Goal: Information Seeking & Learning: Learn about a topic

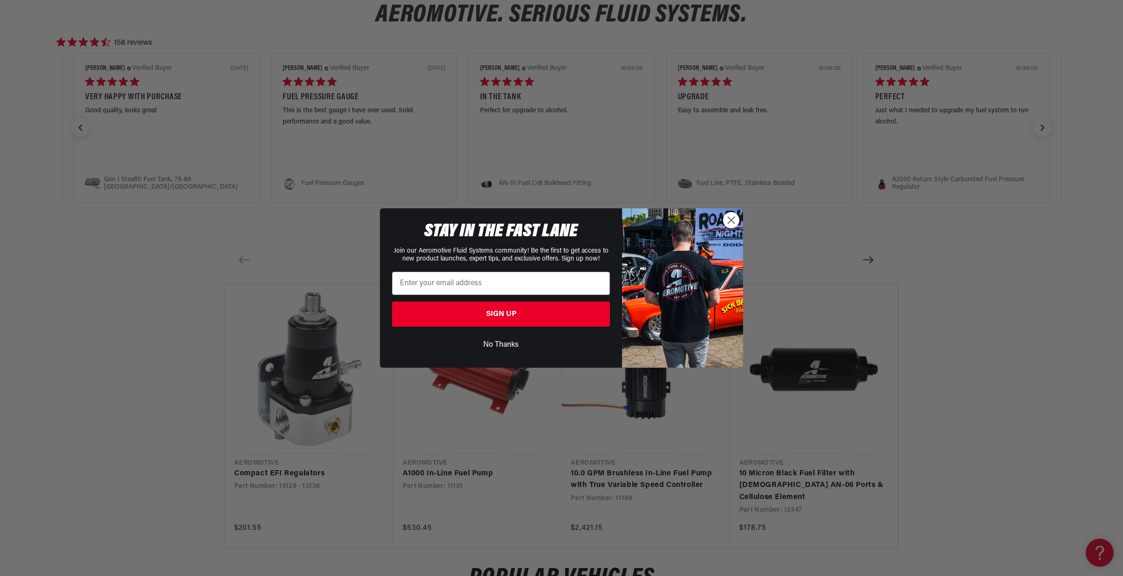
click at [732, 217] on icon "Close dialog" at bounding box center [731, 220] width 7 height 7
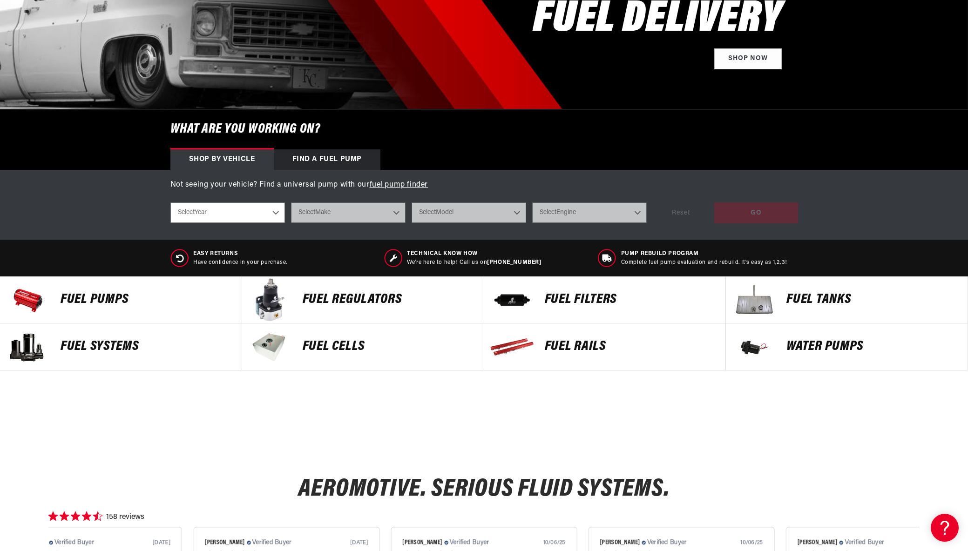
scroll to position [211, 0]
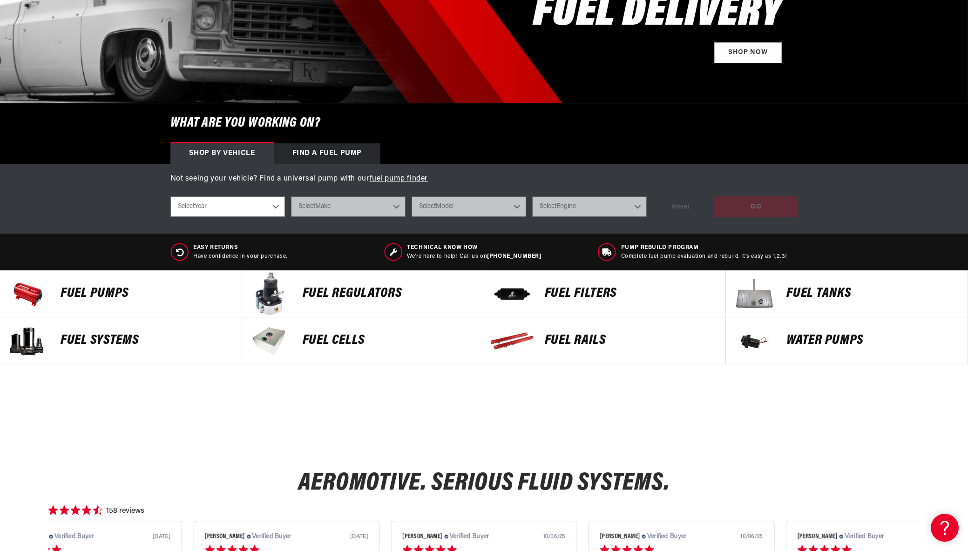
click at [114, 287] on p "Fuel Pumps" at bounding box center [147, 294] width 172 height 14
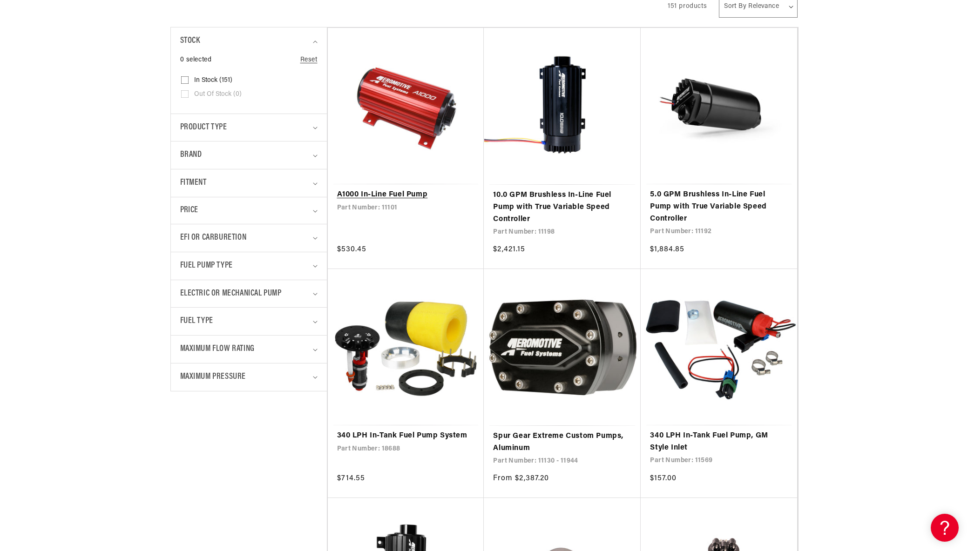
click at [393, 189] on link "A1000 In-Line Fuel Pump" at bounding box center [406, 195] width 138 height 12
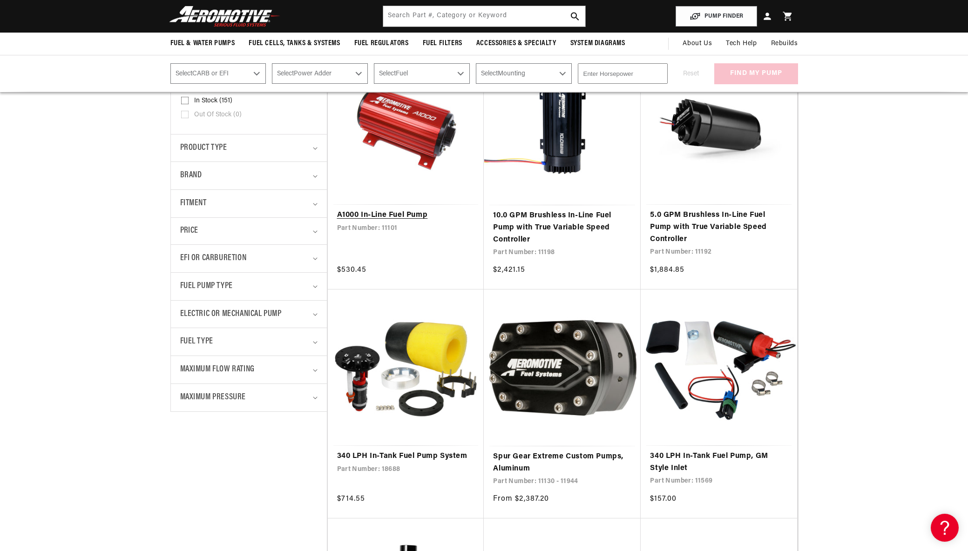
scroll to position [202, 0]
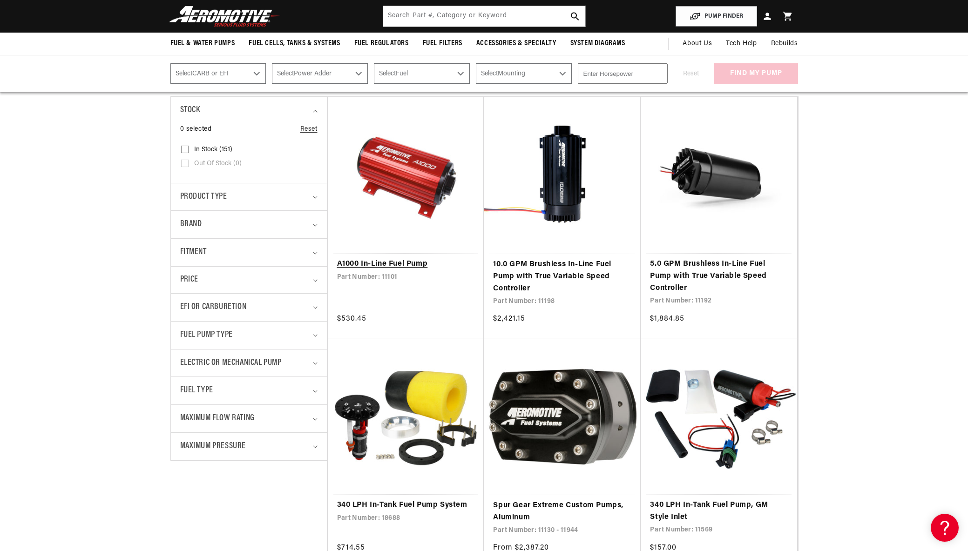
click at [410, 270] on link "A1000 In-Line Fuel Pump" at bounding box center [406, 264] width 138 height 12
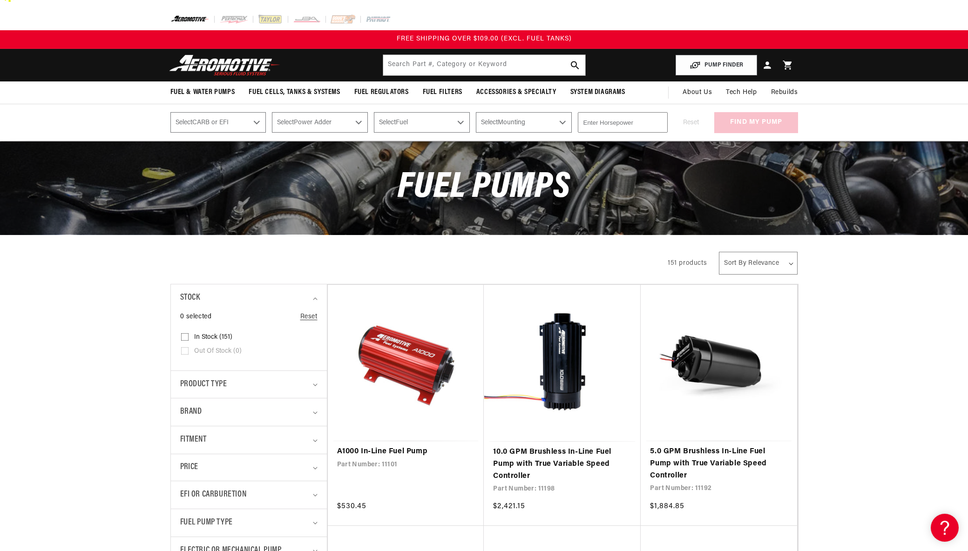
scroll to position [0, 0]
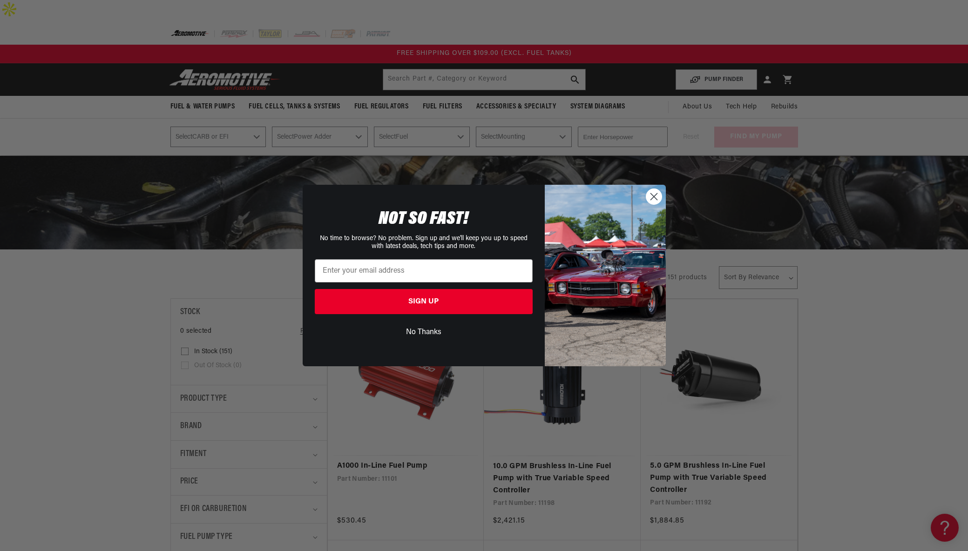
click at [657, 196] on circle "Close dialog" at bounding box center [653, 196] width 15 height 15
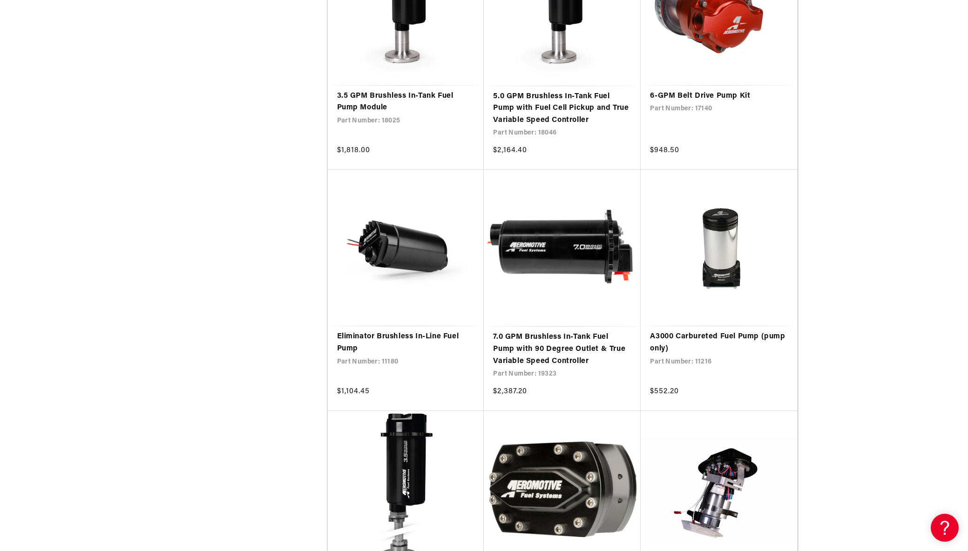
scroll to position [3912, 0]
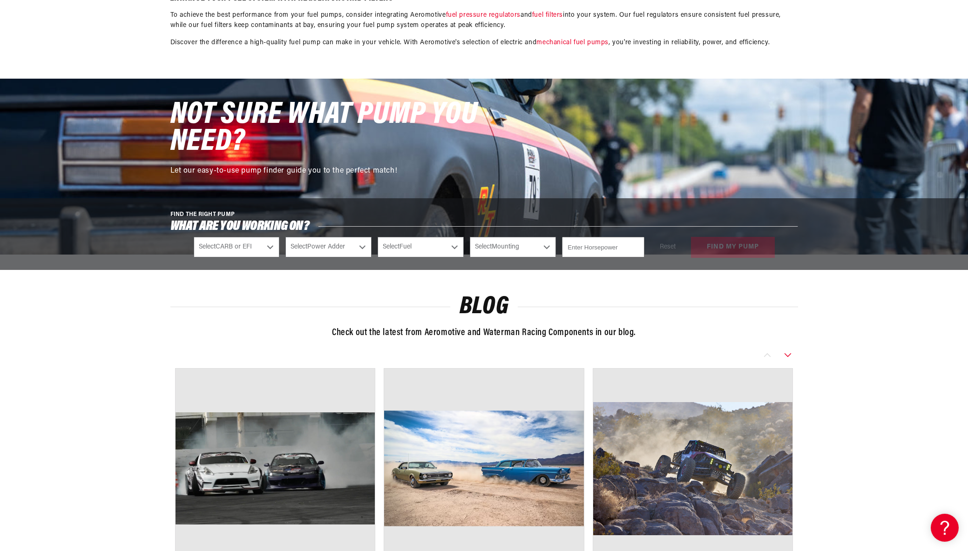
scroll to position [12607, 0]
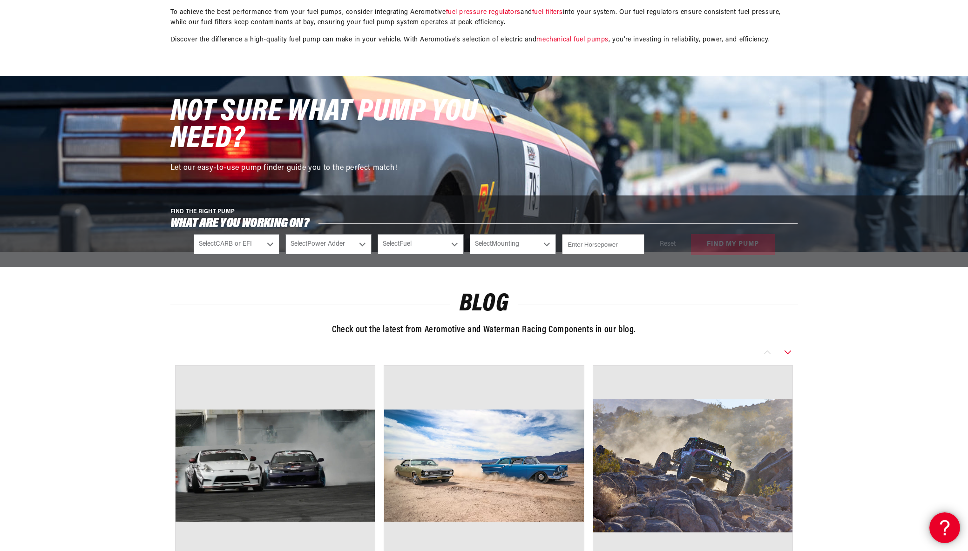
click at [935, 527] on div at bounding box center [943, 527] width 28 height 28
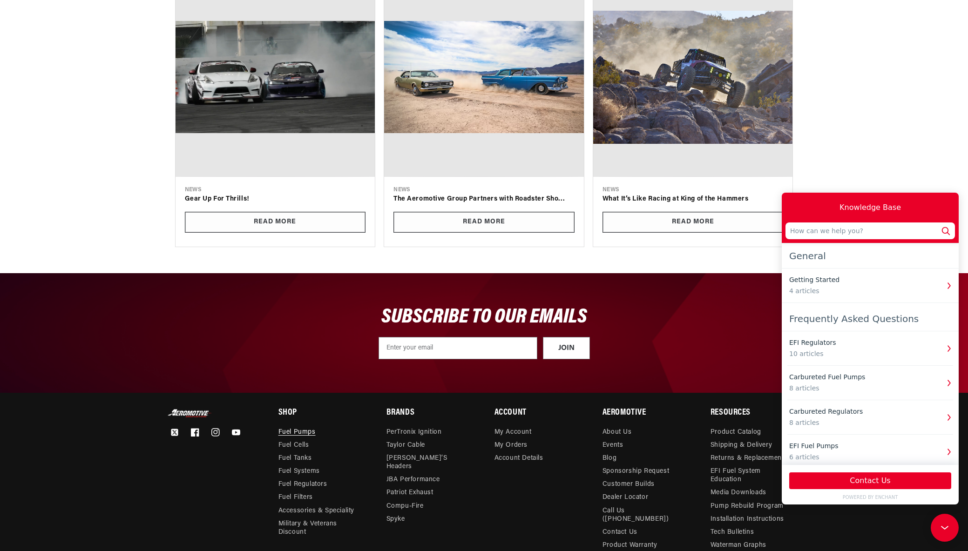
scroll to position [13091, 0]
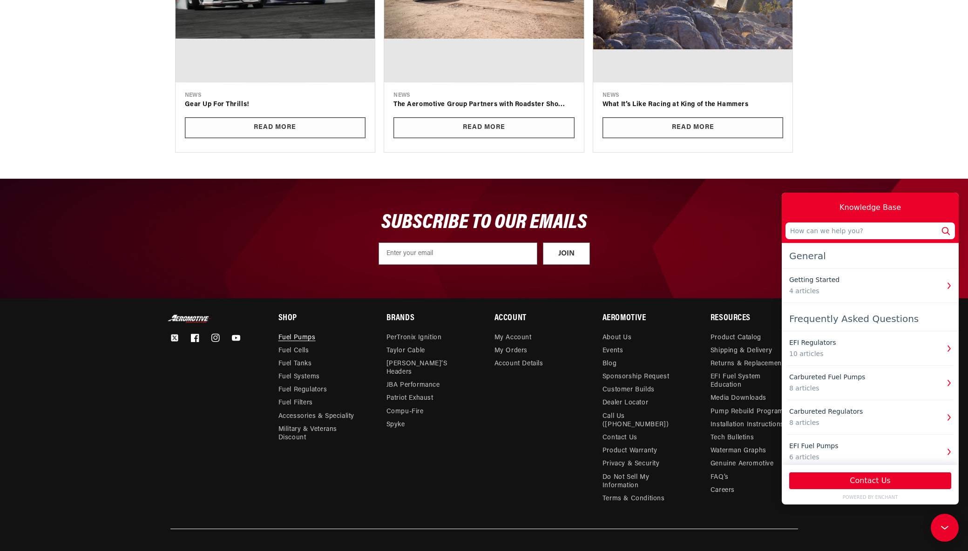
click at [508, 418] on div "Account My Account My Orders Account Details" at bounding box center [537, 410] width 87 height 191
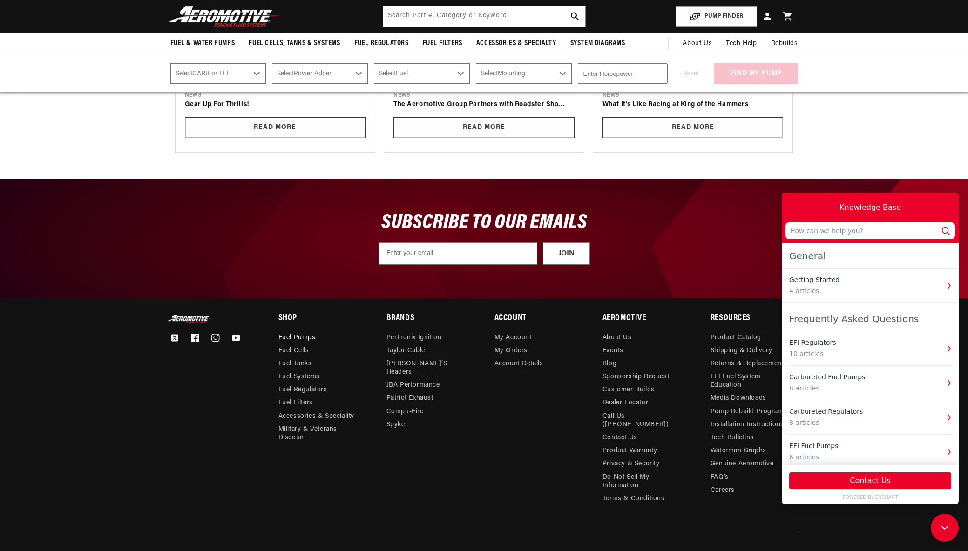
scroll to position [13077, 0]
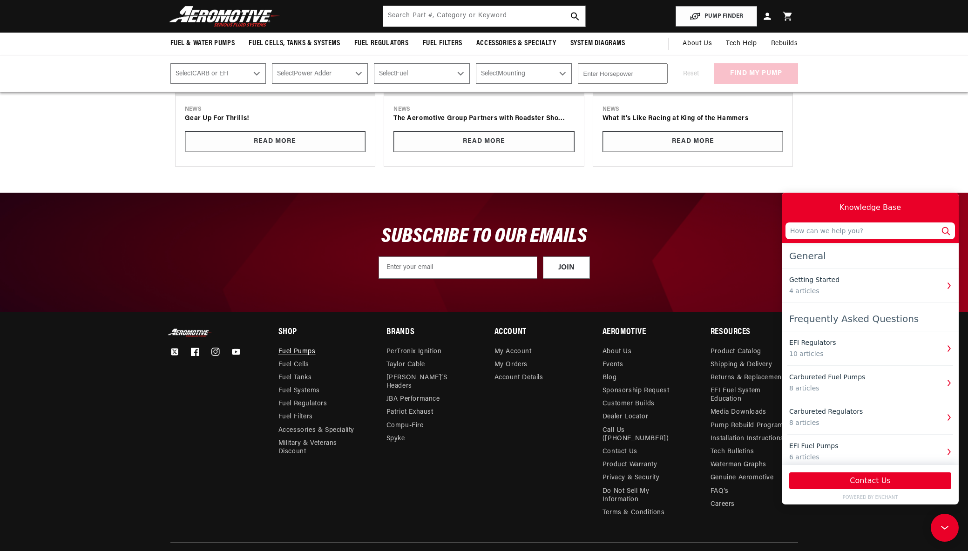
click at [499, 480] on div "Account My Account My Orders Account Details" at bounding box center [537, 424] width 87 height 191
click at [728, 485] on link "FAQ’s" at bounding box center [720, 491] width 18 height 13
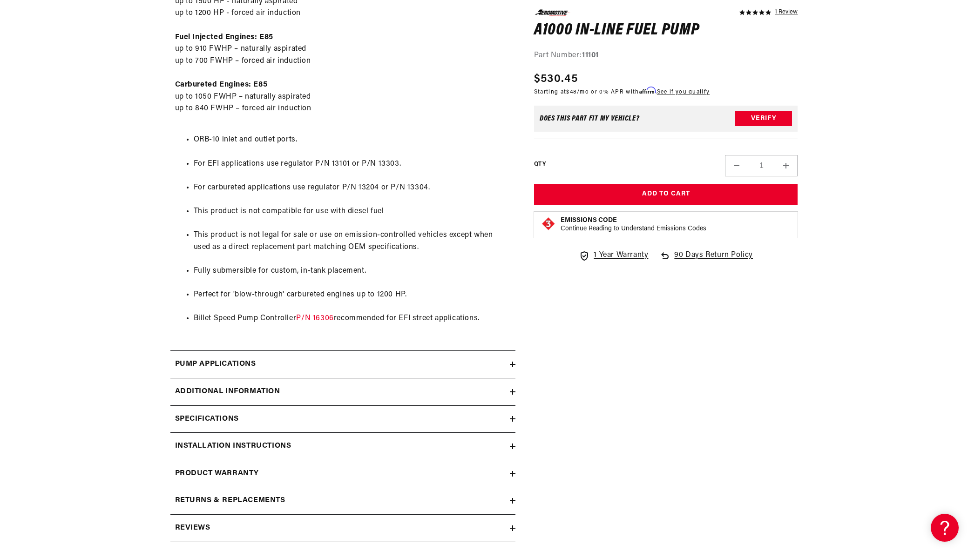
scroll to position [650, 0]
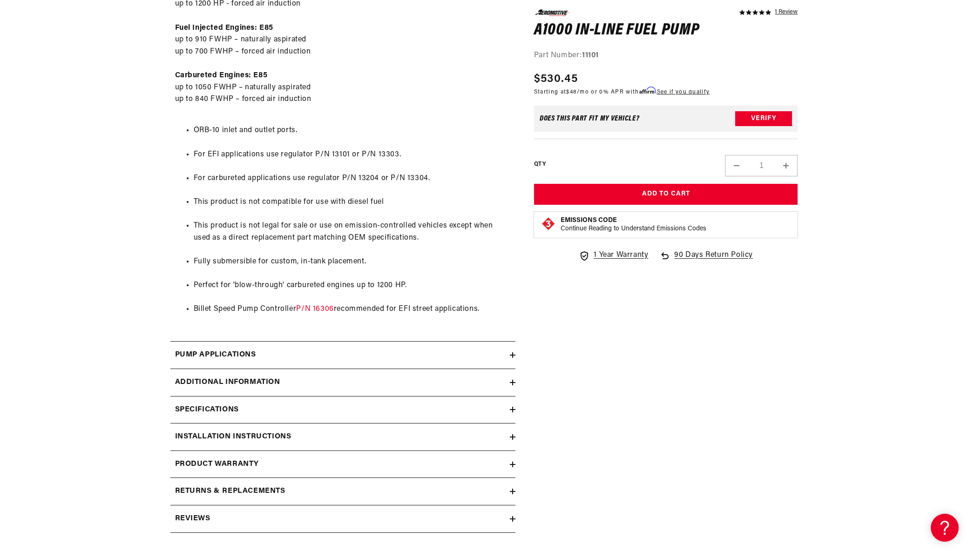
click at [291, 349] on div "Pump Applications" at bounding box center [339, 355] width 339 height 12
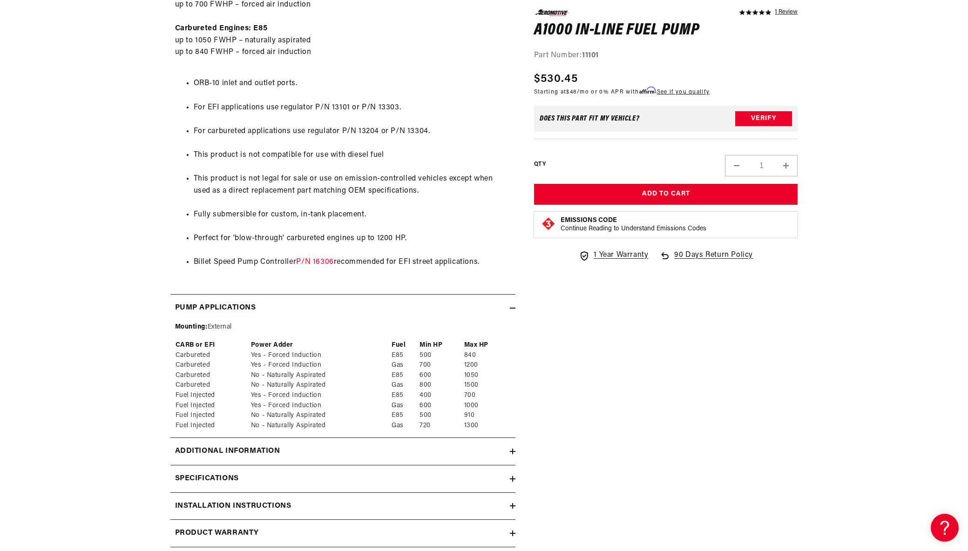
scroll to position [721, 0]
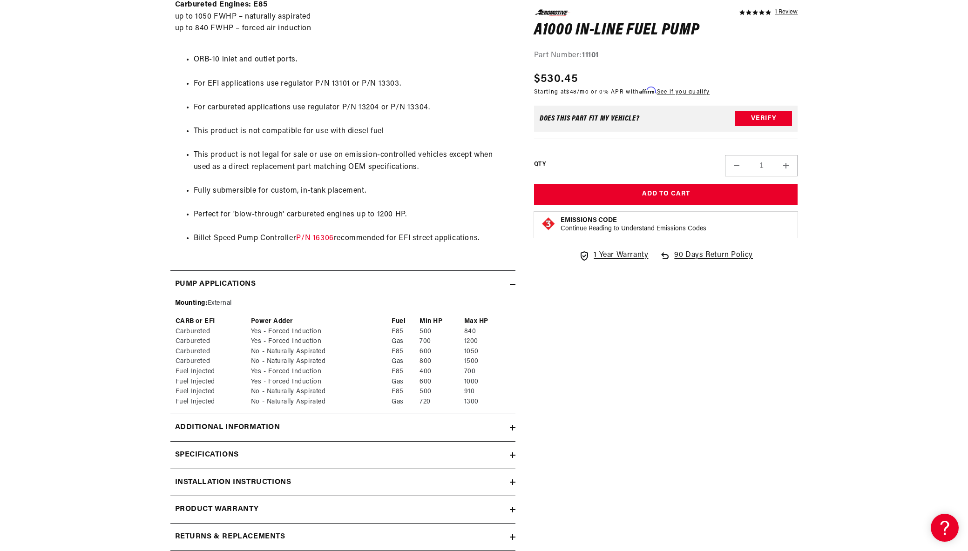
click at [344, 422] on div "Additional information" at bounding box center [339, 428] width 339 height 12
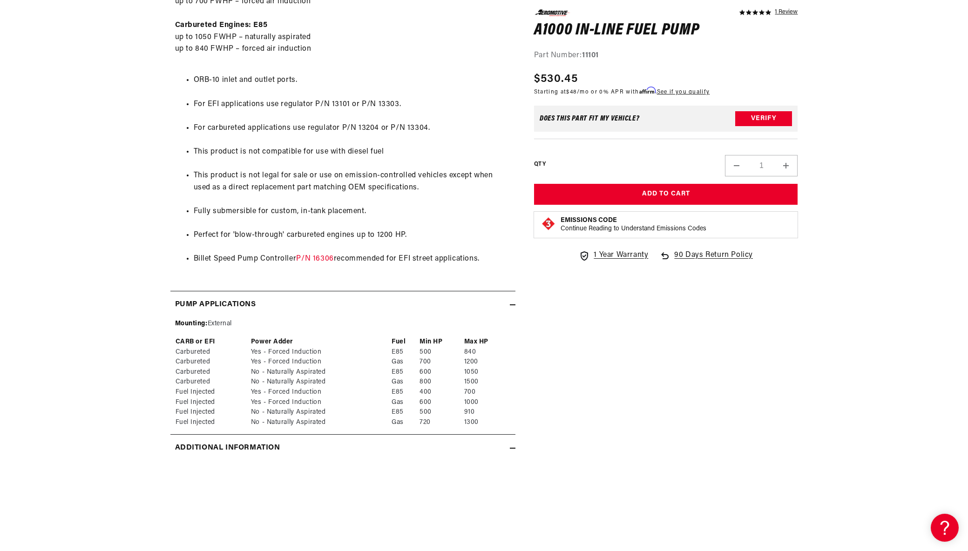
scroll to position [705, 0]
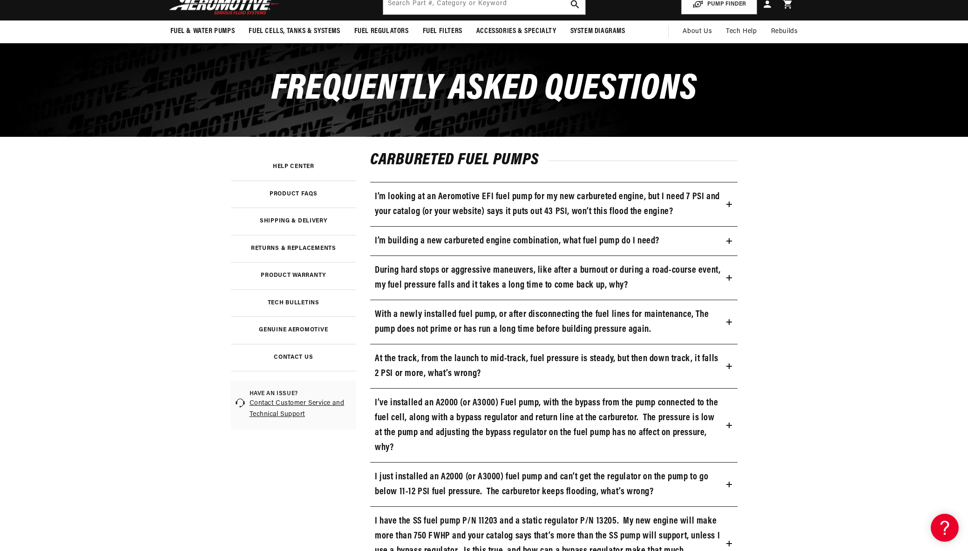
scroll to position [76, 0]
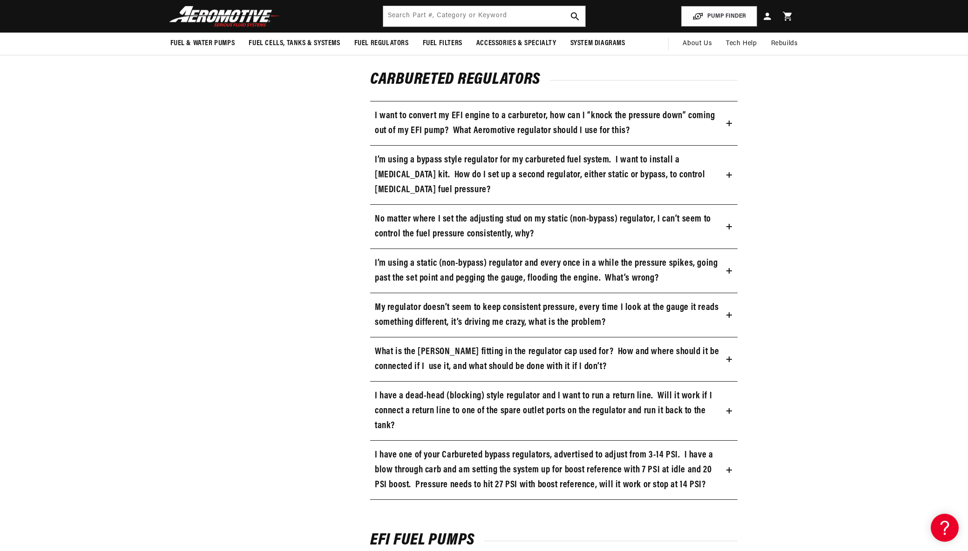
scroll to position [614, 0]
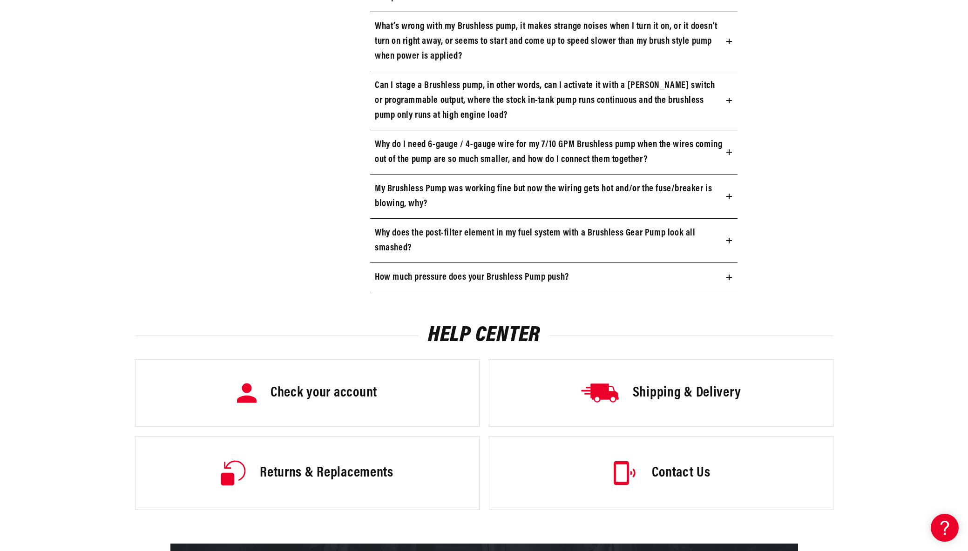
scroll to position [3217, 0]
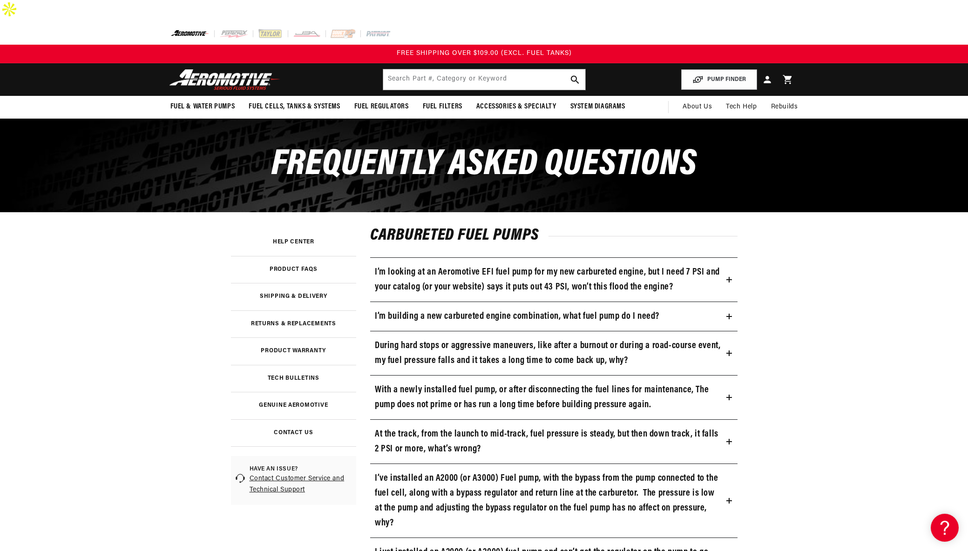
scroll to position [1, 0]
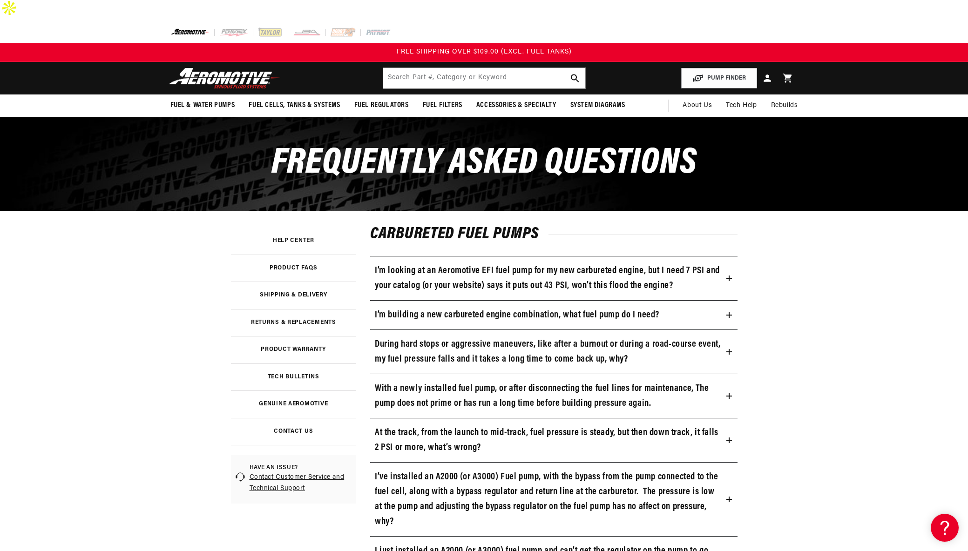
click at [234, 27] on img at bounding box center [233, 32] width 29 height 10
